Goal: Task Accomplishment & Management: Manage account settings

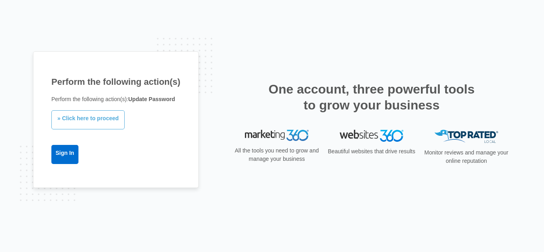
click at [96, 119] on link "» Click here to proceed" at bounding box center [87, 119] width 73 height 19
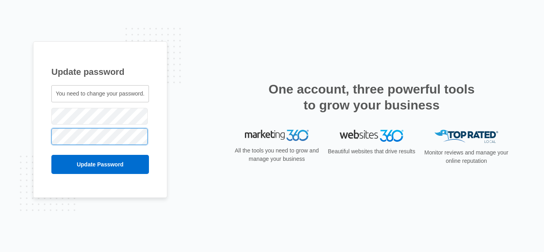
click at [51, 155] on input "Update Password" at bounding box center [100, 164] width 98 height 19
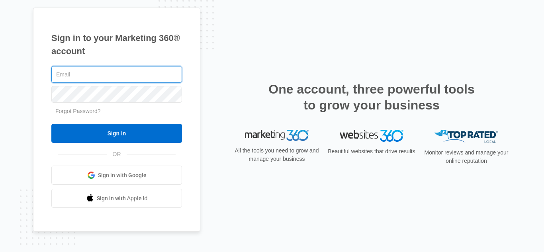
click at [116, 77] on input "text" at bounding box center [116, 74] width 131 height 17
type input "[PERSON_NAME][EMAIL_ADDRESS][DOMAIN_NAME]"
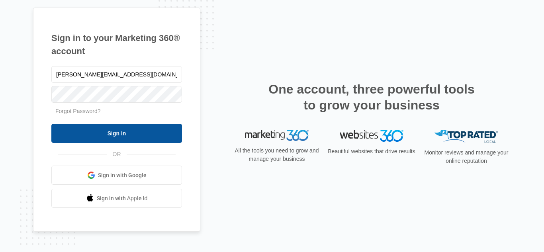
click at [150, 137] on input "Sign In" at bounding box center [116, 133] width 131 height 19
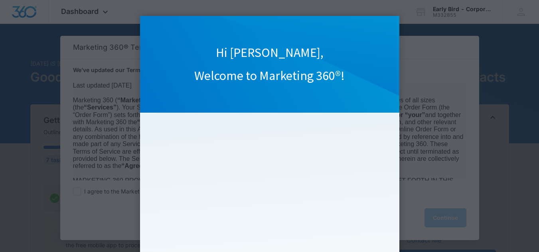
click at [461, 108] on appcues "Hi Tim, Welcome to Marketing 360®! Watch our quick overview video to learn your…" at bounding box center [269, 126] width 539 height 252
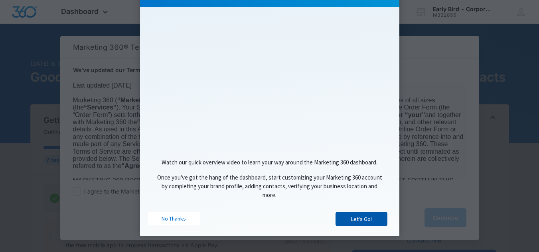
click at [368, 214] on link "Let's Go!" at bounding box center [361, 219] width 52 height 14
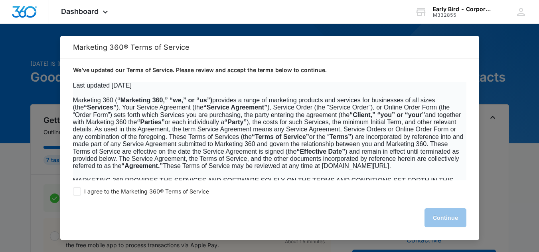
scroll to position [0, 0]
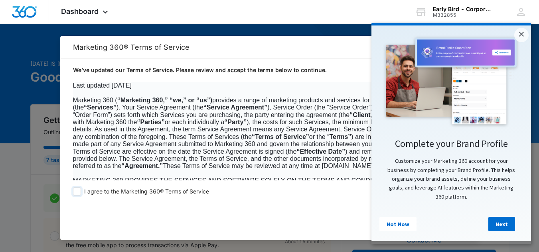
click at [76, 190] on span at bounding box center [77, 192] width 8 height 8
click at [76, 190] on input "I agree to the Marketing 360® Terms of Service" at bounding box center [77, 192] width 8 height 8
checkbox input "true"
click at [405, 228] on link "Not Now" at bounding box center [397, 224] width 37 height 14
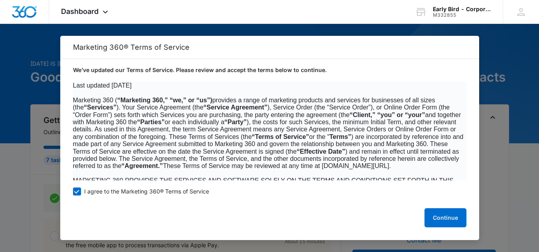
click at [467, 214] on div "I agree to the Marketing 360® Terms of Service Continue" at bounding box center [269, 211] width 419 height 60
click at [455, 214] on button "Continue" at bounding box center [445, 217] width 42 height 19
